Goal: Task Accomplishment & Management: Manage account settings

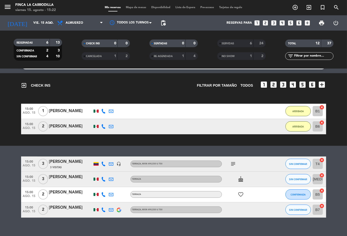
scroll to position [19, 0]
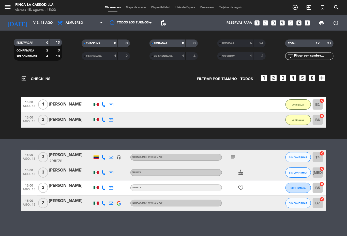
click at [230, 156] on icon "subject" at bounding box center [233, 157] width 6 height 6
click at [232, 158] on icon "subject" at bounding box center [233, 157] width 6 height 6
click at [329, 167] on bookings-row "15:00 ago. 15 3 [PERSON_NAME] 3 Visitas headset_mic Terraza , MXN 490,550 u 750…" at bounding box center [173, 180] width 347 height 61
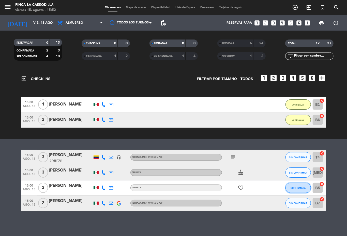
click at [289, 189] on button "CONFIRMADA" at bounding box center [298, 187] width 25 height 10
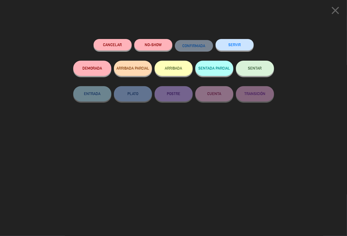
click at [169, 65] on button "ARRIBADA" at bounding box center [174, 68] width 38 height 15
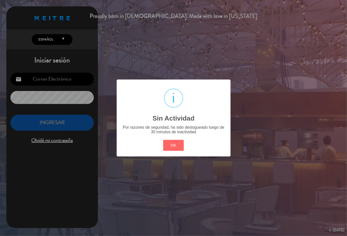
type input "[EMAIL_ADDRESS][DOMAIN_NAME]"
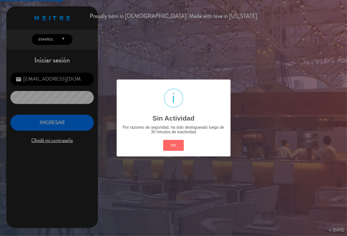
click at [185, 145] on div "OK Cancel" at bounding box center [173, 145] width 23 height 13
click at [177, 145] on button "OK" at bounding box center [173, 145] width 21 height 11
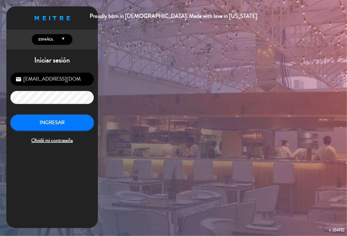
click at [57, 127] on button "INGRESAR" at bounding box center [51, 122] width 83 height 16
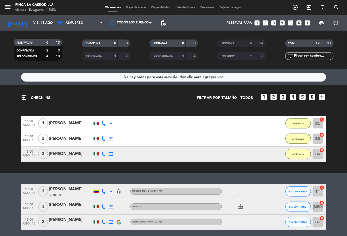
scroll to position [19, 0]
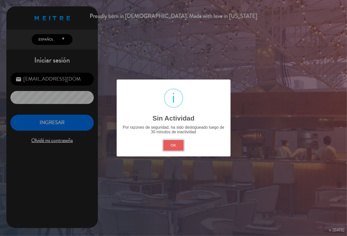
click at [173, 147] on button "OK" at bounding box center [173, 145] width 21 height 11
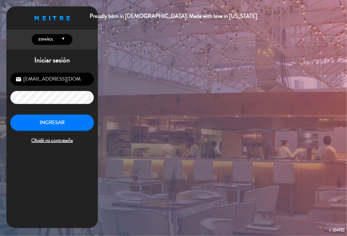
click at [68, 125] on button "INGRESAR" at bounding box center [51, 122] width 83 height 16
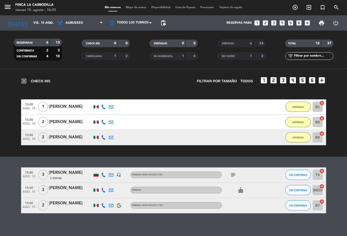
scroll to position [19, 0]
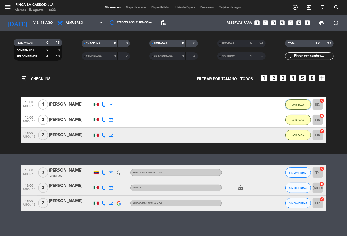
click at [294, 101] on button "ARRIBADA" at bounding box center [298, 104] width 25 height 10
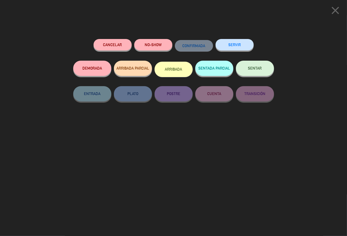
click at [233, 48] on button "SERVIR" at bounding box center [235, 44] width 38 height 11
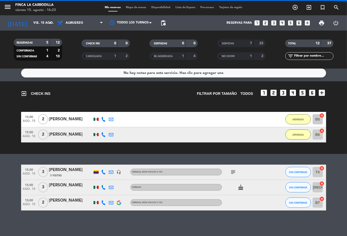
scroll to position [4, 0]
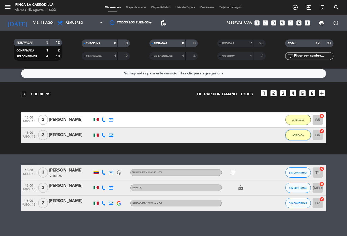
click at [295, 135] on span "ARRIBADA" at bounding box center [298, 135] width 11 height 3
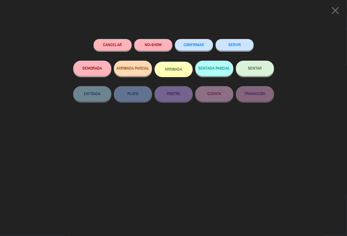
click at [221, 44] on button "SERVIR" at bounding box center [235, 44] width 38 height 11
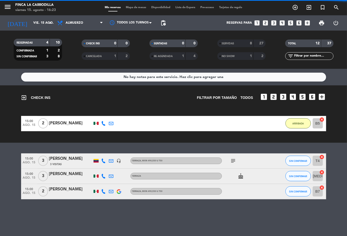
scroll to position [0, 0]
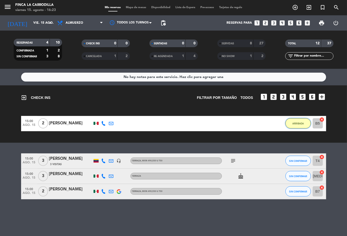
click at [296, 123] on span "ARRIBADA" at bounding box center [298, 123] width 11 height 3
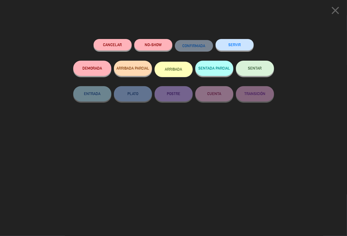
click at [228, 44] on button "SERVIR" at bounding box center [235, 44] width 38 height 11
